Goal: Transaction & Acquisition: Purchase product/service

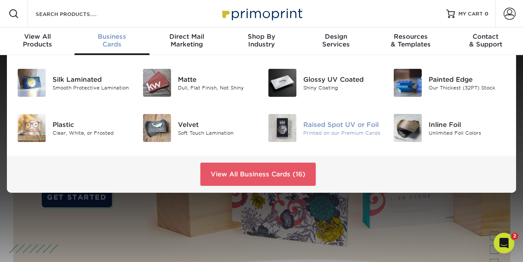
click at [303, 129] on div "Raised Spot UV or Foil" at bounding box center [341, 124] width 77 height 9
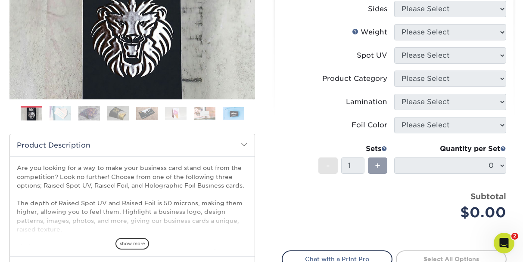
scroll to position [172, 0]
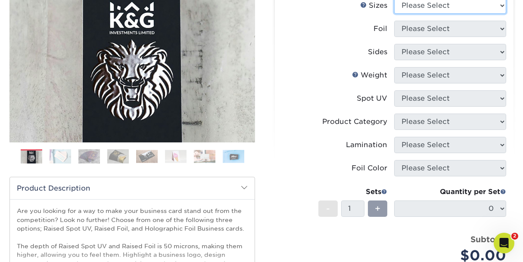
click at [499, 14] on select "Please Select 2" x 3.5" - Standard" at bounding box center [450, 5] width 112 height 16
select select "2.00x3.50"
click at [395, 14] on select "Please Select 2" x 3.5" - Standard" at bounding box center [450, 5] width 112 height 16
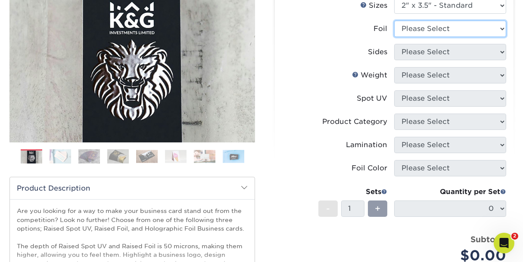
click at [421, 37] on select "Please Select No Yes" at bounding box center [450, 29] width 112 height 16
select select "1"
click at [395, 37] on select "Please Select No Yes" at bounding box center [450, 29] width 112 height 16
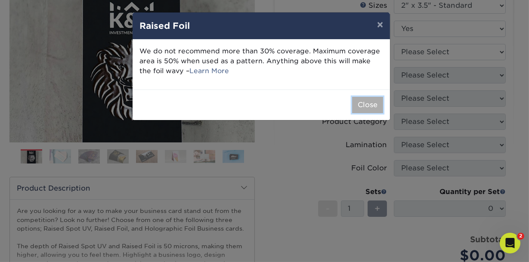
click at [366, 113] on button "Close" at bounding box center [367, 105] width 31 height 16
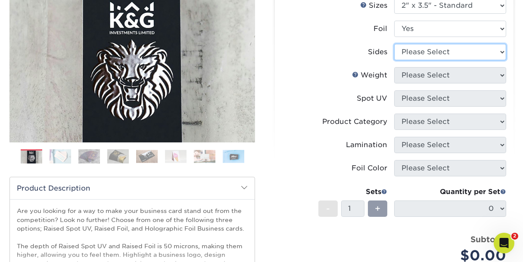
click at [462, 60] on select "Please Select Print Both Sides - Foil Both Sides Print Both Sides - Foil Front …" at bounding box center [450, 52] width 112 height 16
select select "e9e9dfb3-fba1-4d60-972c-fd9ca5904d33"
click at [395, 60] on select "Please Select Print Both Sides - Foil Both Sides Print Both Sides - Foil Front …" at bounding box center [450, 52] width 112 height 16
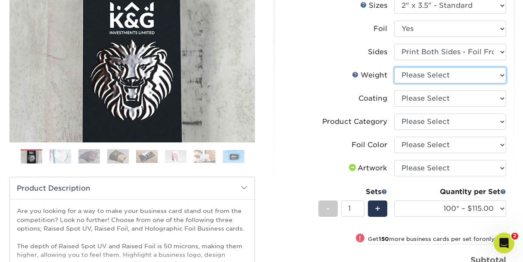
click at [462, 84] on select "Please Select 16PT" at bounding box center [450, 75] width 112 height 16
select select "16PT"
click at [395, 84] on select "Please Select 16PT" at bounding box center [450, 75] width 112 height 16
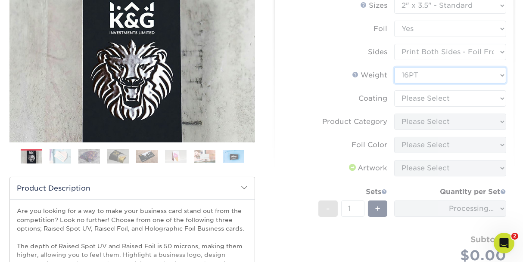
scroll to position [258, 0]
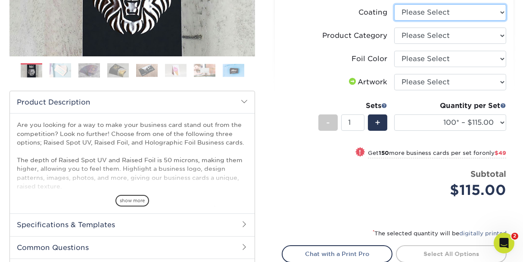
click at [443, 21] on select at bounding box center [450, 12] width 112 height 16
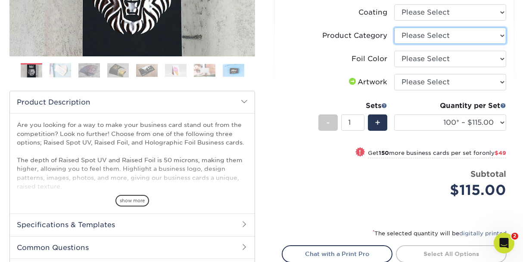
click at [444, 44] on select "Please Select Business Cards" at bounding box center [450, 36] width 112 height 16
select select "3b5148f1-0588-4f88-a218-97bcfdce65c1"
click at [395, 44] on select "Please Select Business Cards" at bounding box center [450, 36] width 112 height 16
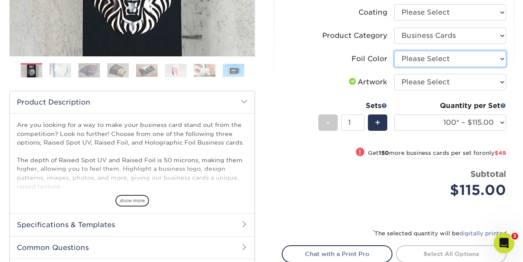
click at [444, 67] on select "Please Select Silver Foil Gold Foil Holographic Foil" at bounding box center [450, 59] width 112 height 16
select select "070be916-f238-4bbb-84b5-b64a15a64c9f"
click at [395, 67] on select "Please Select Silver Foil Gold Foil Holographic Foil" at bounding box center [450, 59] width 112 height 16
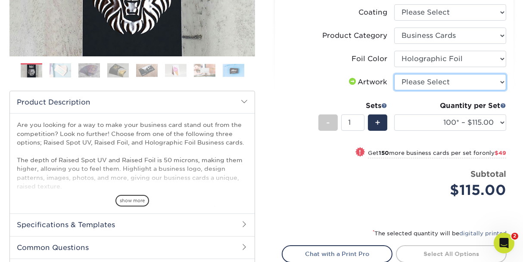
click at [429, 90] on select "Please Select I will upload files I need a design - $100" at bounding box center [450, 82] width 112 height 16
